Goal: Information Seeking & Learning: Understand process/instructions

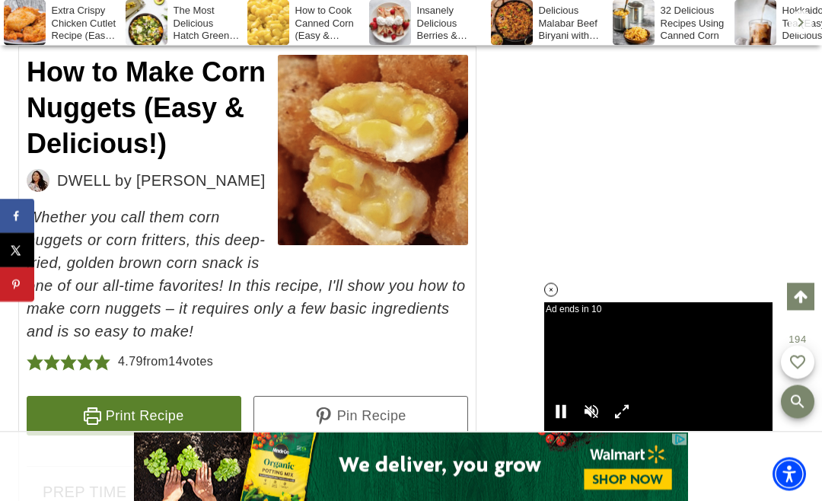
scroll to position [12858, 0]
